Goal: Transaction & Acquisition: Purchase product/service

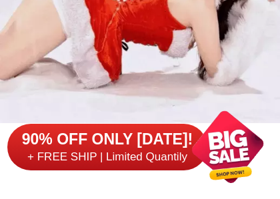
scroll to position [3387, 0]
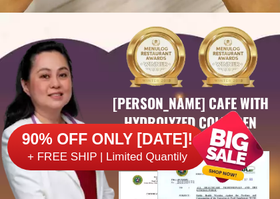
click at [175, 134] on h6 "90% OFF ONLY [DATE]!" at bounding box center [107, 140] width 200 height 20
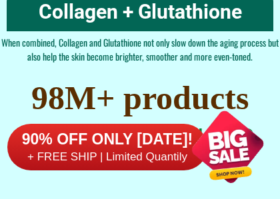
scroll to position [8652, 0]
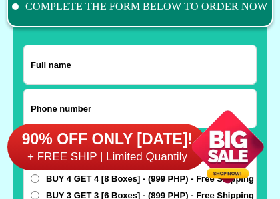
scroll to position [10414, 0]
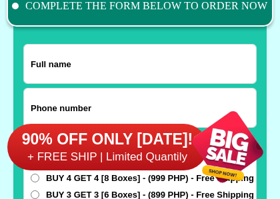
click at [85, 70] on input "Input full_name" at bounding box center [140, 64] width 232 height 39
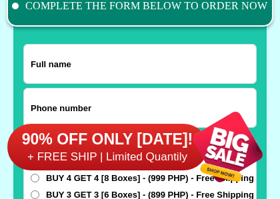
click at [33, 67] on input "Input full_name" at bounding box center [140, 64] width 232 height 39
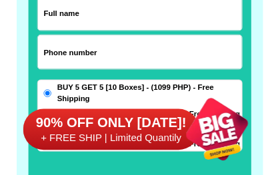
scroll to position [10415, 0]
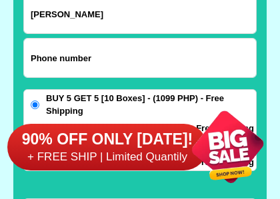
type input "Norman Abades"
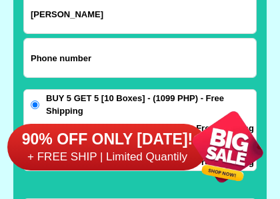
click at [114, 95] on div "90% OFF ONLY TODAY! + FREE SHIP | Limited Quantily" at bounding box center [143, 147] width 273 height 105
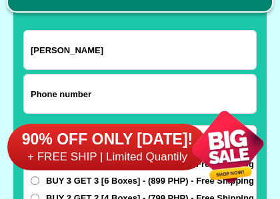
scroll to position [10436, 0]
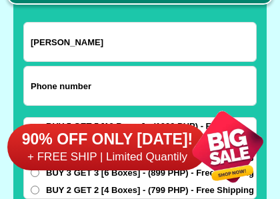
click at [62, 89] on input "Input phone_number" at bounding box center [140, 86] width 232 height 39
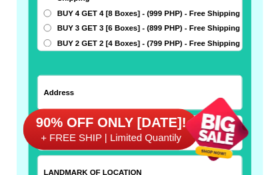
scroll to position [10517, 0]
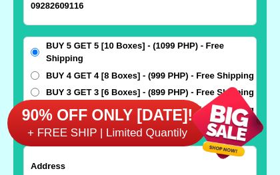
type input "09282609116"
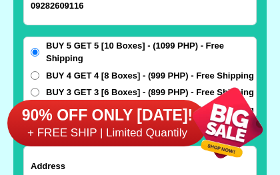
click at [60, 71] on div "90% OFF ONLY TODAY! + FREE SHIP | Limited Quantily" at bounding box center [143, 123] width 273 height 105
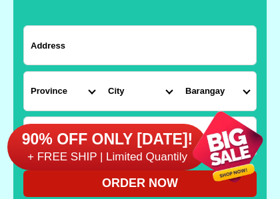
scroll to position [10643, 0]
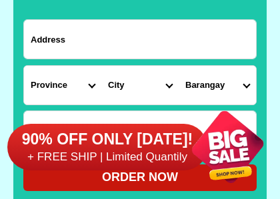
click at [82, 41] on input "Input address" at bounding box center [140, 39] width 232 height 39
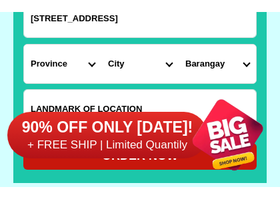
scroll to position [10719, 0]
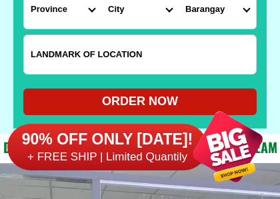
type input "17 Everwealth Compound, Baesa, Quezon City"
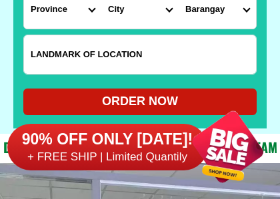
click at [93, 95] on div "90% OFF ONLY TODAY! + FREE SHIP | Limited Quantily" at bounding box center [143, 147] width 273 height 105
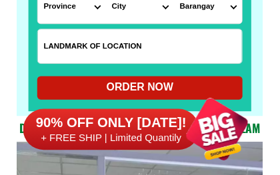
scroll to position [10688, 0]
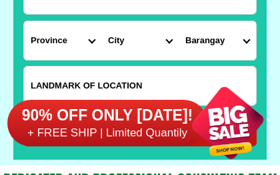
click at [97, 39] on select "Province Abra Agusan-del-norte Agusan-del-sur Aklan Albay Antique Apayao Aurora…" at bounding box center [62, 40] width 77 height 39
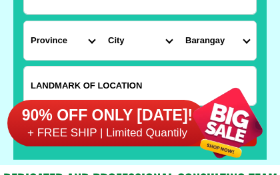
select select "63_219"
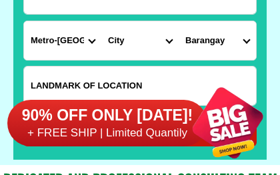
click at [174, 45] on select "City Binondo CALOOCAN Ermita Intramuros Las-pinas Makati Malabon-city Malate Ma…" at bounding box center [139, 40] width 77 height 39
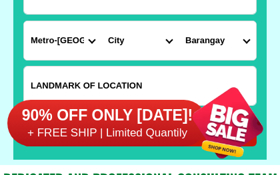
select select "63_2194070"
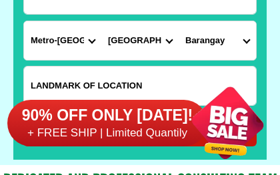
click at [252, 44] on select "Barangay Alicia Amihan Apolonio samson Aurora Baesa Bagbag Bago bantay Bagong l…" at bounding box center [217, 40] width 77 height 39
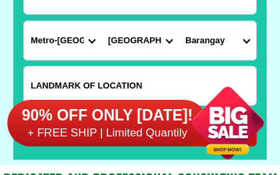
select select "63_21940706524"
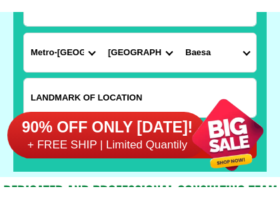
scroll to position [10734, 0]
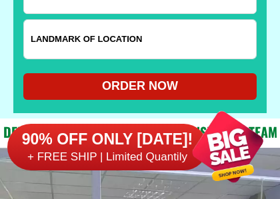
click at [61, 47] on input "Input LANDMARKOFLOCATION" at bounding box center [140, 39] width 232 height 39
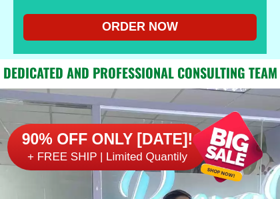
scroll to position [10794, 0]
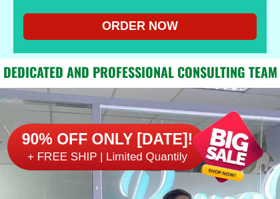
type input "R L Pascual Elementary School"
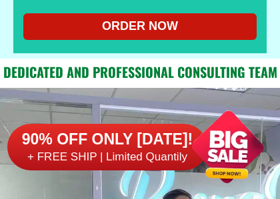
click at [153, 29] on div "ORDER NOW" at bounding box center [139, 26] width 233 height 18
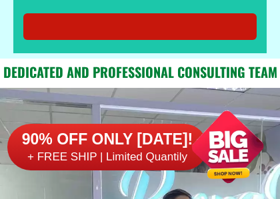
radio input "true"
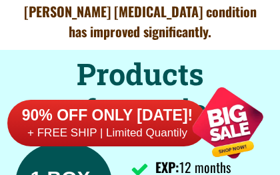
scroll to position [8929, 0]
